Goal: Obtain resource: Download file/media

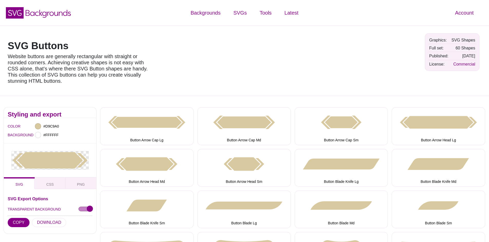
scroll to position [26, 0]
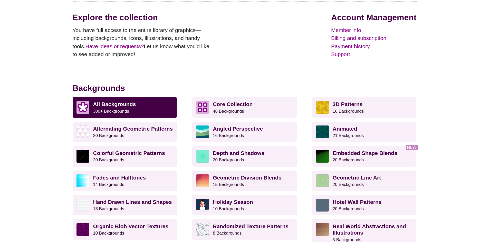
scroll to position [77, 0]
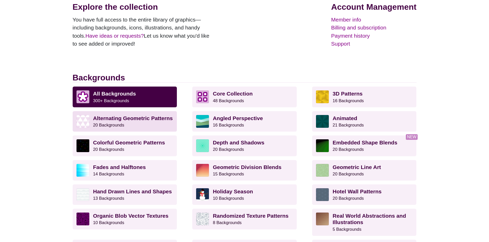
click at [115, 118] on strong "Alternating Geometric Patterns" at bounding box center [133, 118] width 80 height 6
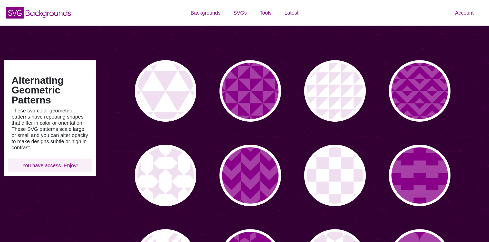
type input "#450057"
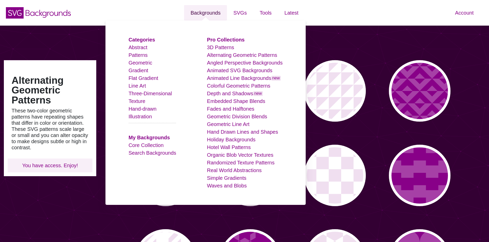
click at [208, 12] on link "Backgrounds" at bounding box center [205, 12] width 43 height 15
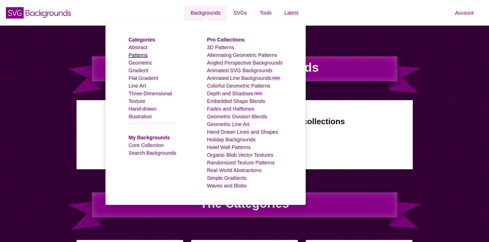
click at [146, 57] on link "Patterns" at bounding box center [138, 55] width 19 height 6
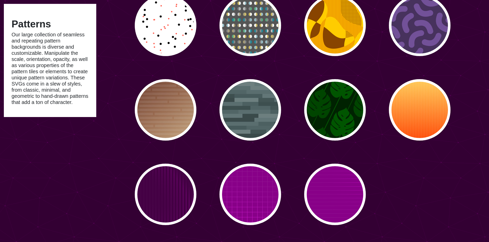
scroll to position [2438, 0]
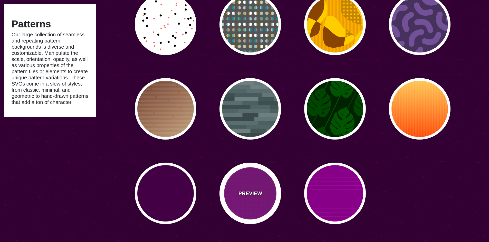
click at [257, 184] on div "PREVIEW" at bounding box center [250, 194] width 62 height 62
type input "#880088"
type input "#FF00FF"
type input "20"
type input "999"
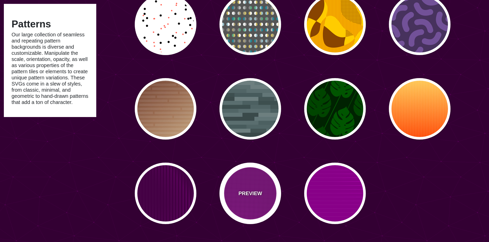
type input "0.1"
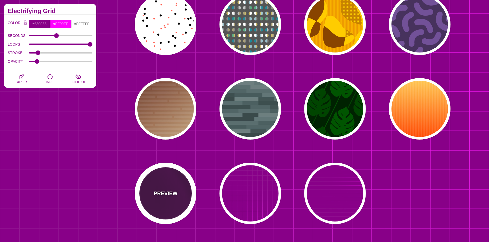
click at [167, 175] on div "PREVIEW" at bounding box center [166, 194] width 62 height 62
type input "#440044"
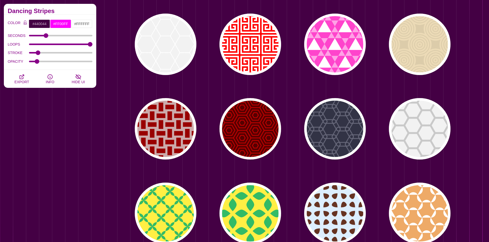
scroll to position [2078, 0]
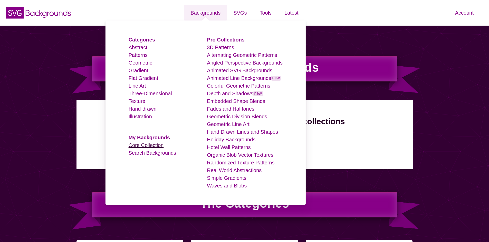
click at [161, 146] on link "Core Collection" at bounding box center [146, 146] width 35 height 6
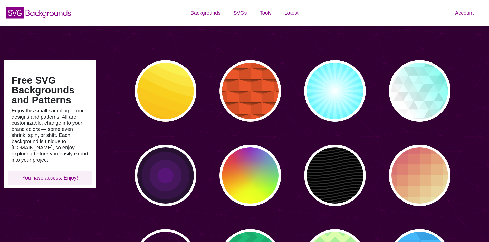
type input "#450057"
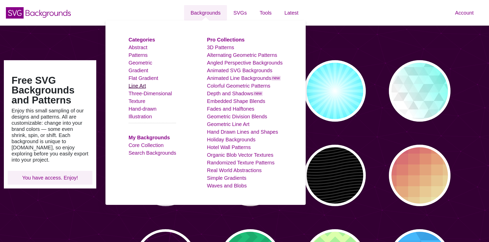
click at [144, 85] on link "Line Art" at bounding box center [137, 86] width 17 height 6
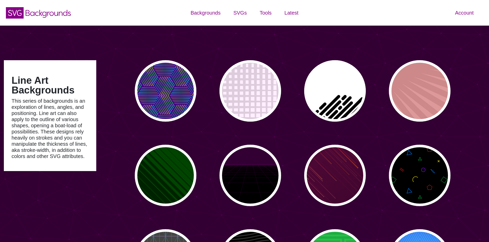
type input "#450057"
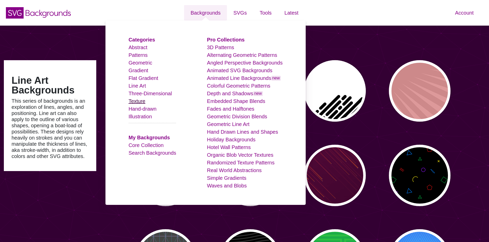
click at [145, 101] on link "Texture" at bounding box center [137, 102] width 17 height 6
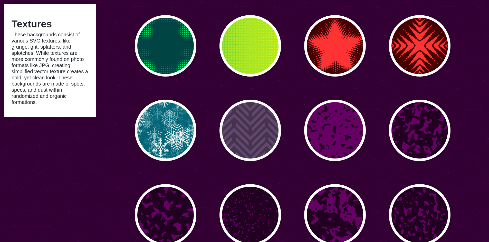
scroll to position [128, 0]
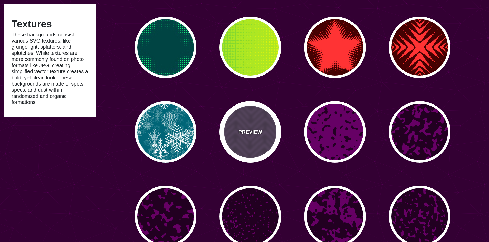
click at [258, 130] on p "PREVIEW" at bounding box center [250, 132] width 24 height 8
type input "#46344F"
type input "#62486E"
type input "#FF7300"
type input "0"
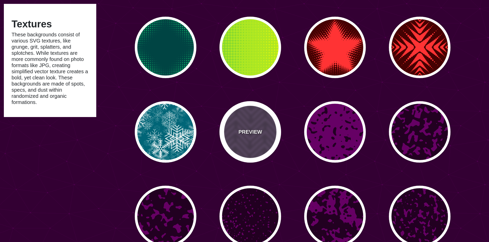
type input "0.2"
type input "0"
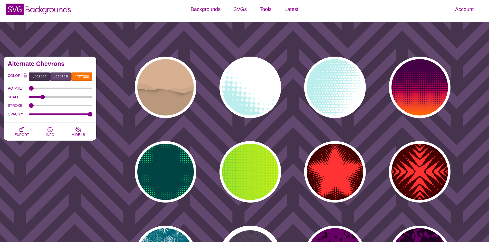
scroll to position [0, 0]
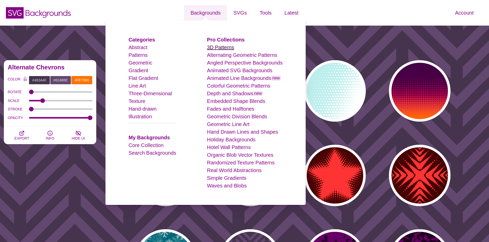
click at [231, 48] on link "3D Patterns" at bounding box center [220, 48] width 27 height 6
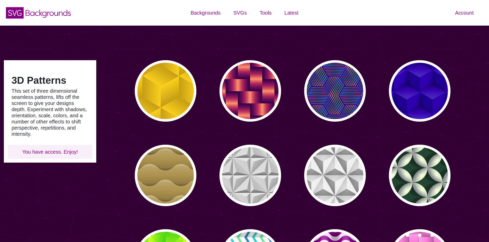
type input "#450057"
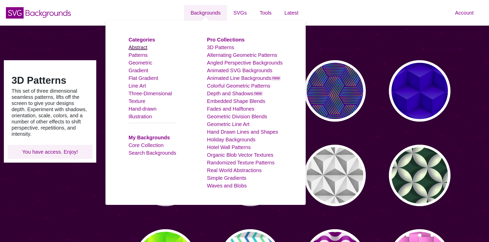
click at [147, 49] on link "Abstract" at bounding box center [138, 48] width 19 height 6
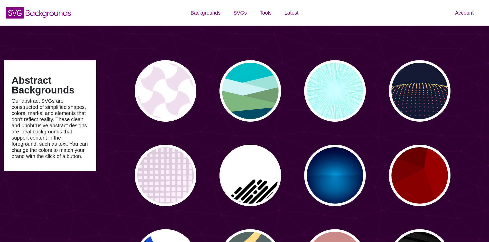
type input "#450057"
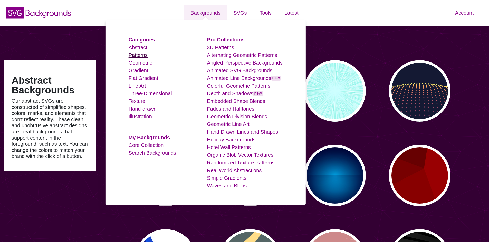
click at [147, 56] on link "Patterns" at bounding box center [138, 55] width 19 height 6
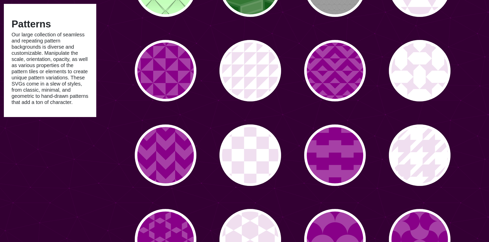
scroll to position [359, 0]
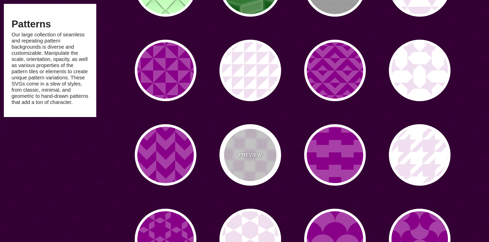
click at [255, 149] on div "PREVIEW" at bounding box center [250, 155] width 62 height 62
type input "#FFFFFF"
type input "#F0DFF0"
type input "#880088"
type input "0"
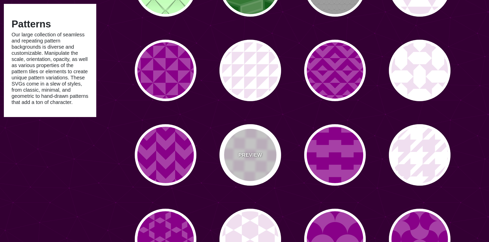
type input "0"
type input "0.2"
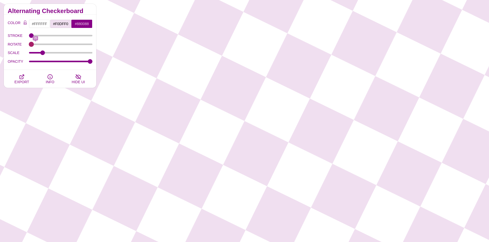
type input "0"
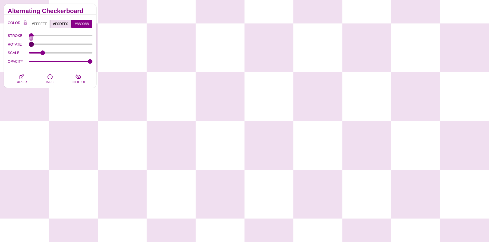
drag, startPoint x: 31, startPoint y: 42, endPoint x: 23, endPoint y: 43, distance: 8.0
click at [29, 43] on input "ROTATE" at bounding box center [61, 44] width 64 height 2
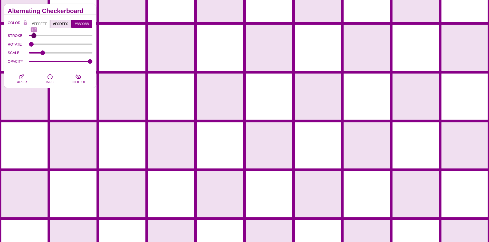
click at [34, 35] on input "STROKE" at bounding box center [61, 36] width 64 height 2
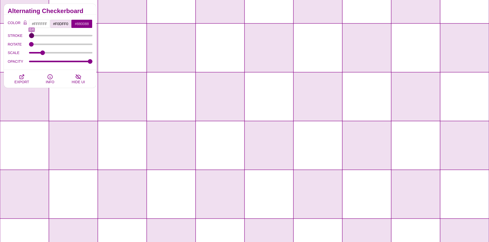
drag, startPoint x: 35, startPoint y: 35, endPoint x: 32, endPoint y: 35, distance: 3.3
type input "0.4"
click at [32, 35] on input "STROKE" at bounding box center [61, 36] width 64 height 2
click at [85, 24] on input "#880088" at bounding box center [81, 24] width 21 height 9
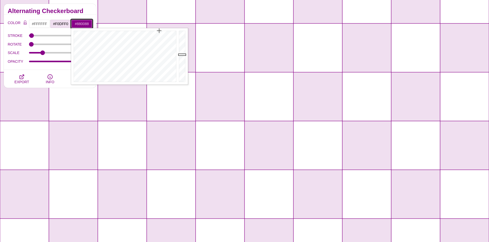
click at [85, 24] on input "#880088" at bounding box center [81, 24] width 21 height 9
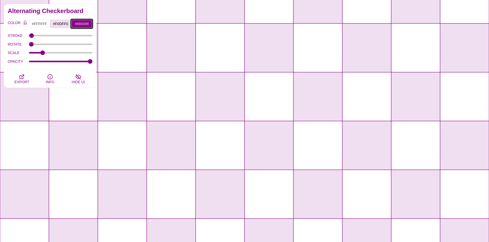
paste input "d9c9a0"
type input "#D9C9A0"
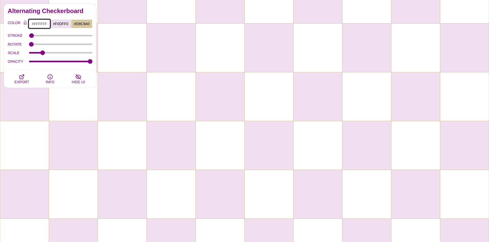
click at [41, 24] on input "#FFFFFF" at bounding box center [39, 24] width 21 height 9
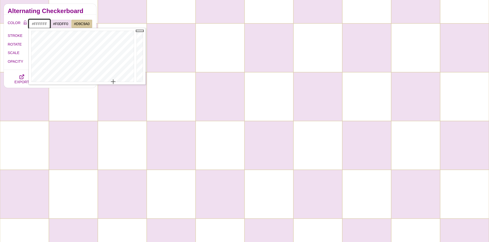
click at [41, 24] on input "#FFFFFF" at bounding box center [39, 24] width 21 height 9
type input "#303030"
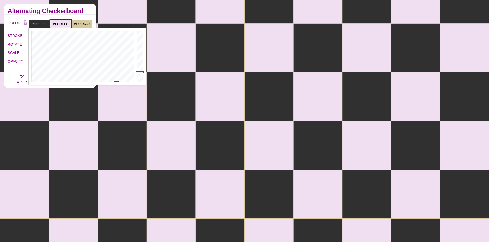
click at [56, 22] on input "#F0DFF0" at bounding box center [60, 24] width 21 height 9
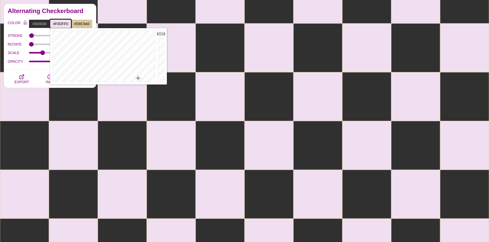
click at [60, 22] on input "#F0DFF0" at bounding box center [60, 24] width 21 height 9
type input "#303030"
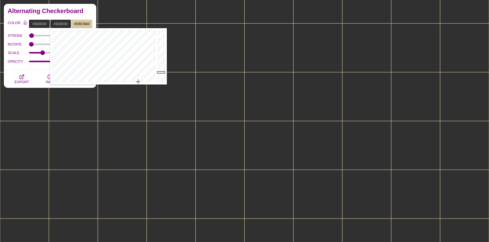
click at [85, 14] on div "Alternating Checkerboard" at bounding box center [50, 9] width 92 height 11
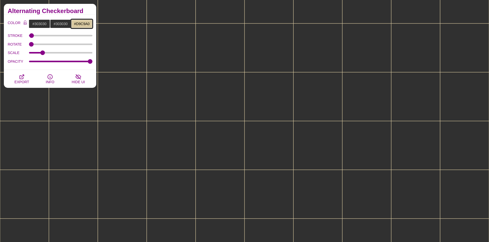
click at [81, 26] on input "#D9C9A0" at bounding box center [81, 24] width 21 height 9
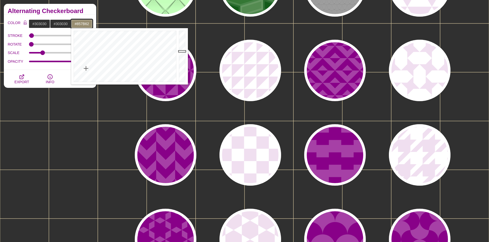
drag, startPoint x: 183, startPoint y: 39, endPoint x: 185, endPoint y: 55, distance: 16.3
click at [185, 55] on div at bounding box center [183, 56] width 10 height 56
click at [184, 58] on div at bounding box center [183, 56] width 10 height 56
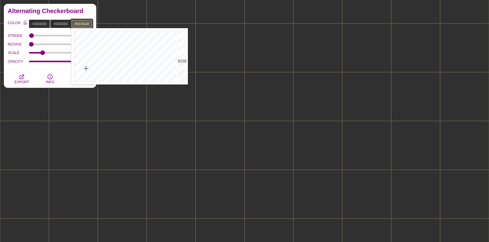
type input "#605947"
click at [183, 63] on div at bounding box center [183, 56] width 10 height 56
click at [32, 67] on div "COLOR #303030 #303030 #605947 #444444 #555555 #666666 #777777 #888888 #999999 B…" at bounding box center [50, 42] width 92 height 55
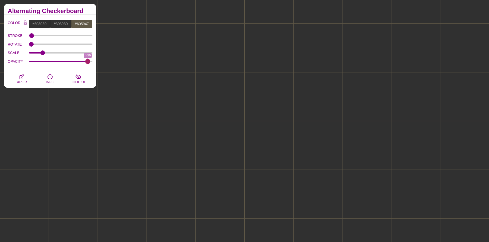
type input "1"
drag, startPoint x: 90, startPoint y: 62, endPoint x: 106, endPoint y: 63, distance: 16.4
click at [93, 63] on input "OPACITY" at bounding box center [61, 62] width 64 height 2
click at [84, 26] on input "#605947" at bounding box center [81, 24] width 21 height 9
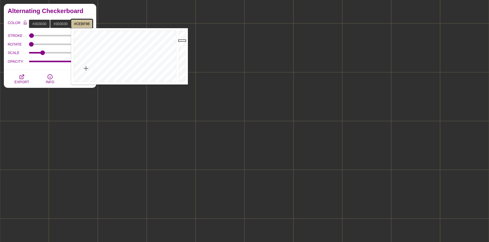
click at [181, 41] on div at bounding box center [183, 56] width 10 height 56
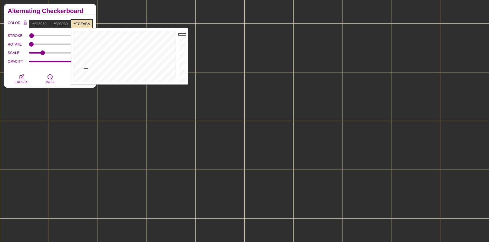
drag, startPoint x: 181, startPoint y: 39, endPoint x: 182, endPoint y: 31, distance: 7.7
click at [182, 31] on div at bounding box center [183, 56] width 10 height 56
type input "#FFECBC"
drag, startPoint x: 181, startPoint y: 35, endPoint x: 182, endPoint y: 30, distance: 5.3
click at [182, 30] on div at bounding box center [183, 56] width 10 height 56
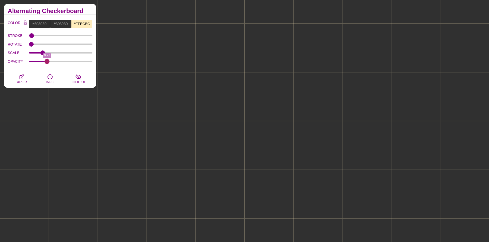
click at [47, 62] on input "OPACITY" at bounding box center [61, 62] width 64 height 2
type input "0.22"
click at [44, 62] on input "OPACITY" at bounding box center [61, 62] width 64 height 2
click at [85, 22] on input "#FFECBC" at bounding box center [81, 24] width 21 height 9
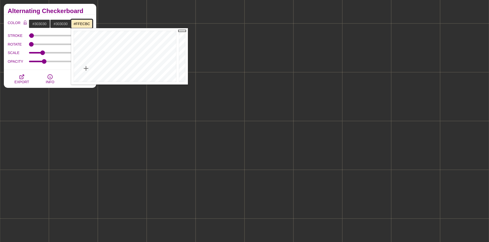
click at [85, 22] on input "#FFECBC" at bounding box center [81, 24] width 21 height 9
paste input "d9c9a0"
type input "#D9C9A0"
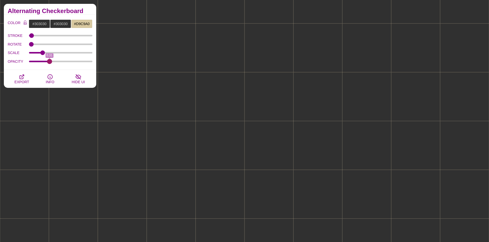
drag, startPoint x: 46, startPoint y: 60, endPoint x: 49, endPoint y: 63, distance: 4.6
click at [49, 63] on input "OPACITY" at bounding box center [61, 62] width 64 height 2
drag, startPoint x: 49, startPoint y: 63, endPoint x: 46, endPoint y: 63, distance: 3.1
type input "0.25"
click at [46, 63] on input "OPACITY" at bounding box center [61, 62] width 64 height 2
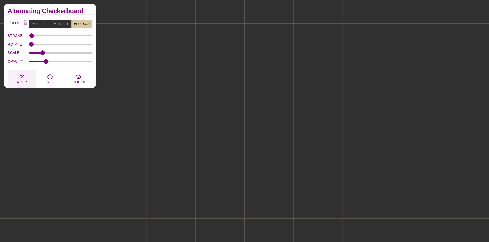
click at [23, 76] on icon "button" at bounding box center [22, 77] width 4 height 4
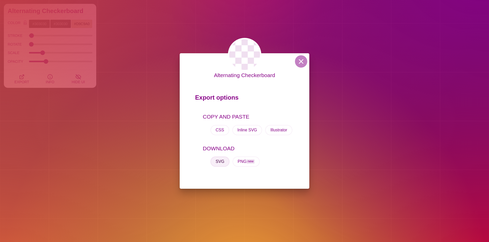
click at [225, 164] on button "SVG" at bounding box center [219, 162] width 19 height 10
click at [145, 93] on div "Alternating Checkerboard Export options COPY AND PASTE CSS Inline SVG Illustrat…" at bounding box center [244, 121] width 489 height 242
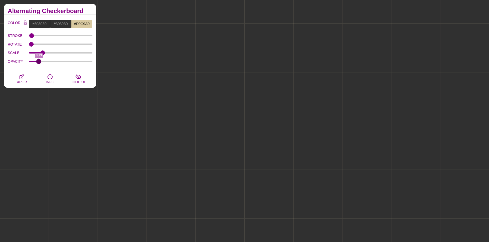
drag, startPoint x: 45, startPoint y: 61, endPoint x: 39, endPoint y: 63, distance: 6.4
type input "0.13"
click at [39, 63] on input "OPACITY" at bounding box center [61, 62] width 64 height 2
type input "#F0DFF0"
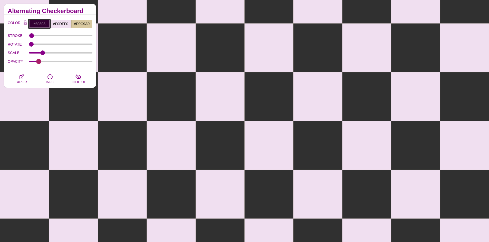
type input "#303030"
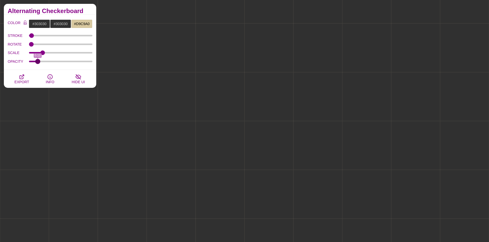
type input "0.11"
click at [37, 61] on input "OPACITY" at bounding box center [61, 62] width 64 height 2
click at [20, 80] on span "EXPORT" at bounding box center [21, 82] width 15 height 4
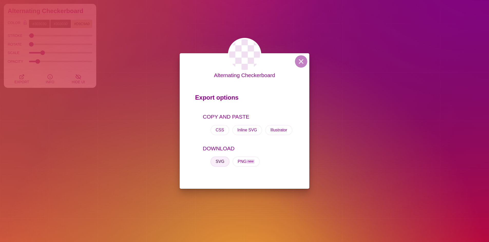
click at [219, 163] on button "SVG" at bounding box center [219, 162] width 19 height 10
